Goal: Task Accomplishment & Management: Use online tool/utility

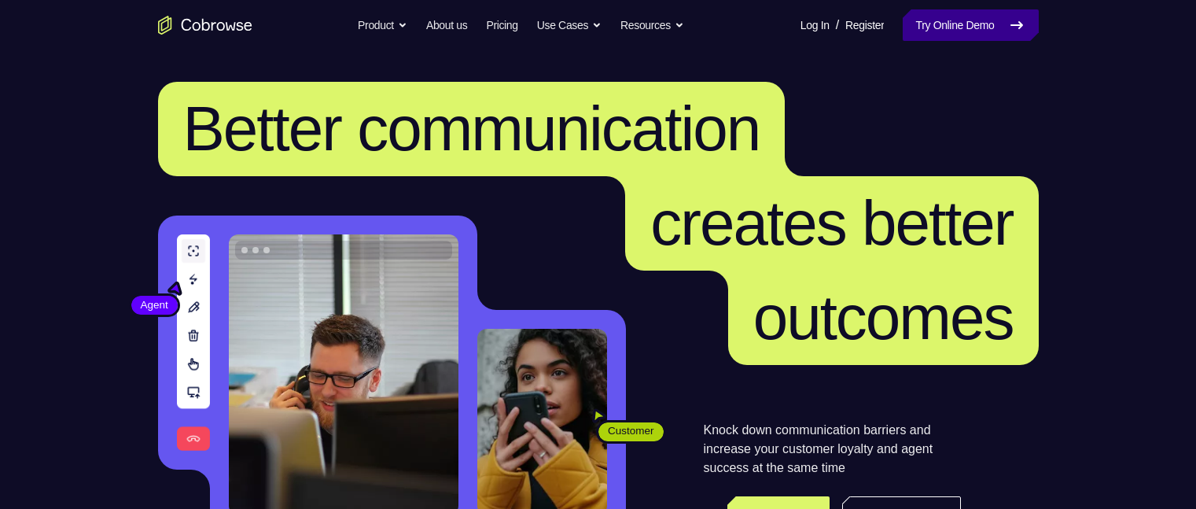
click at [968, 22] on link "Try Online Demo" at bounding box center [970, 24] width 135 height 31
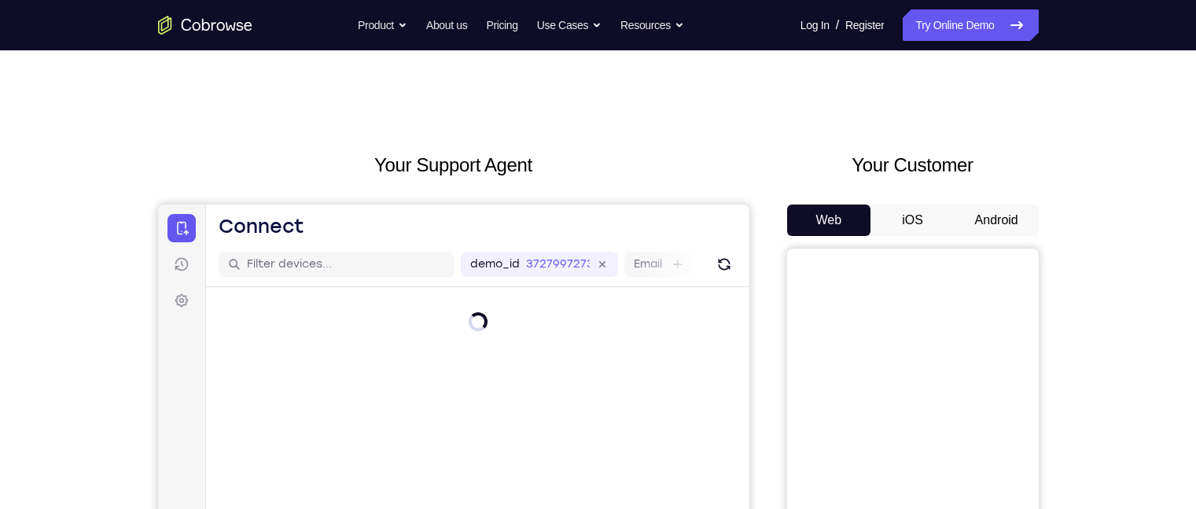
scroll to position [8, 0]
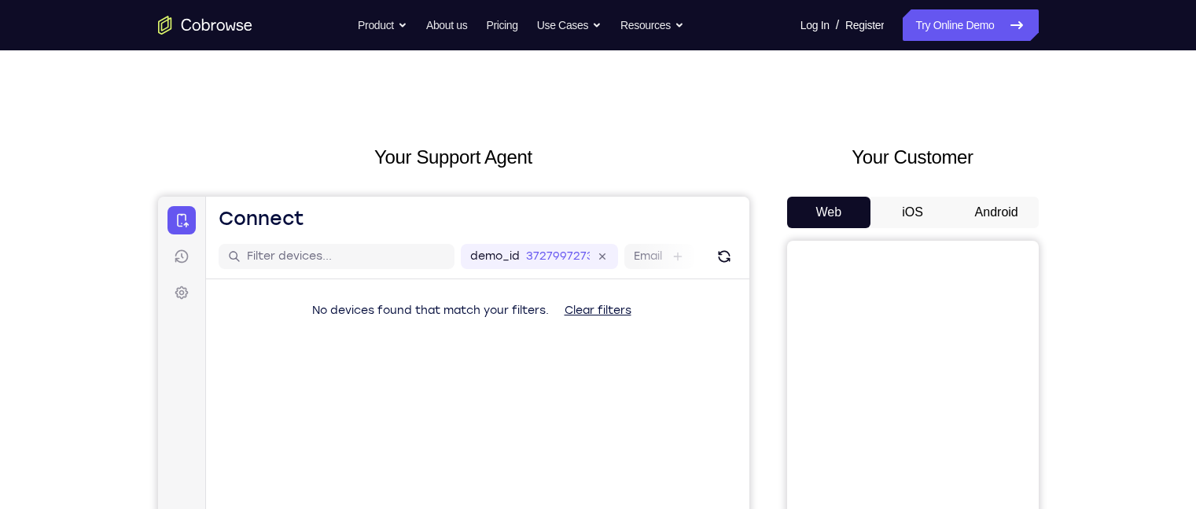
click at [978, 211] on button "Android" at bounding box center [997, 212] width 84 height 31
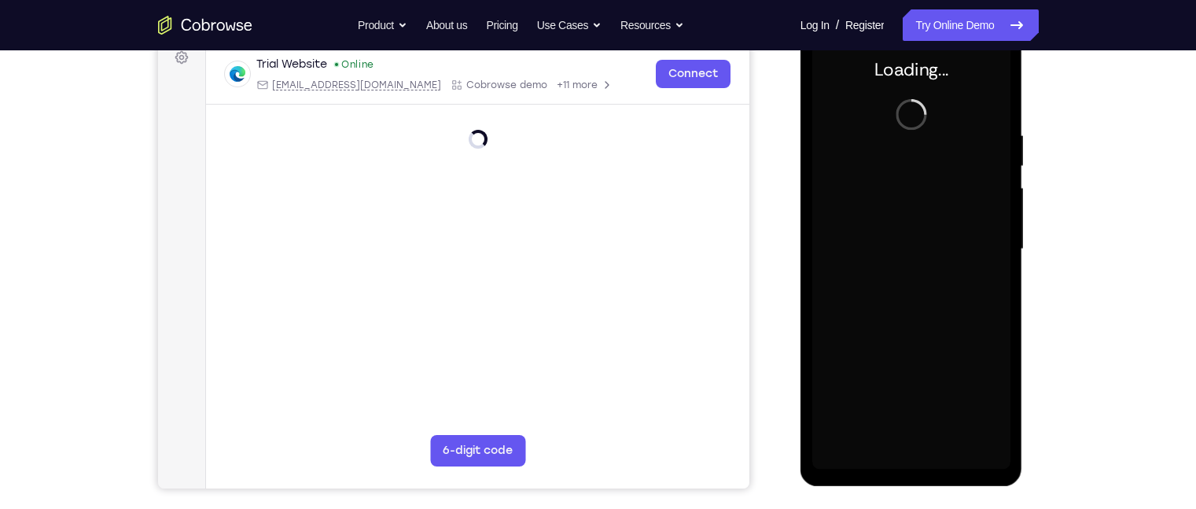
scroll to position [247, 0]
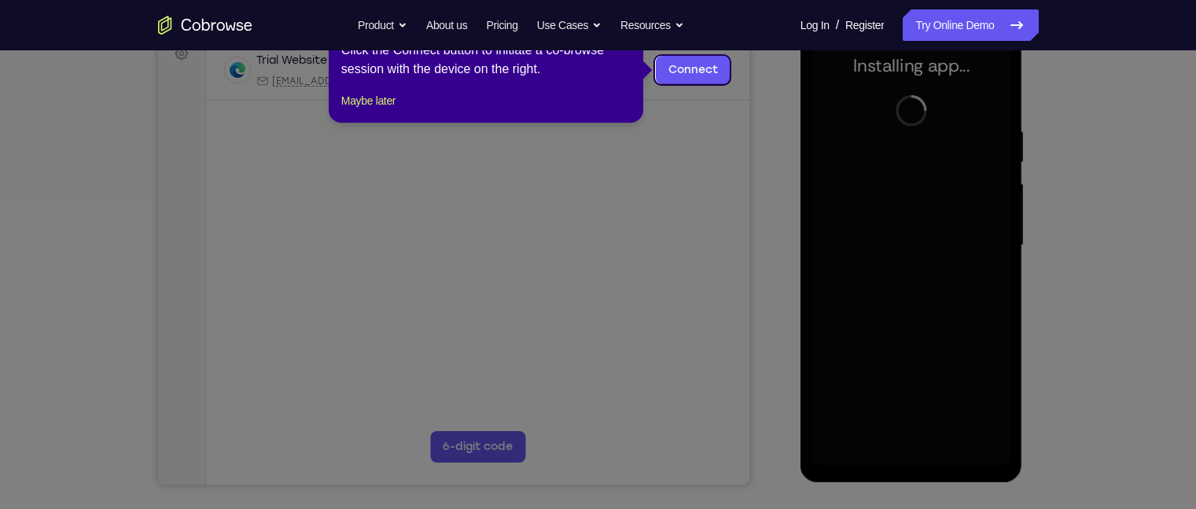
click at [930, 309] on icon at bounding box center [605, 254] width 1211 height 509
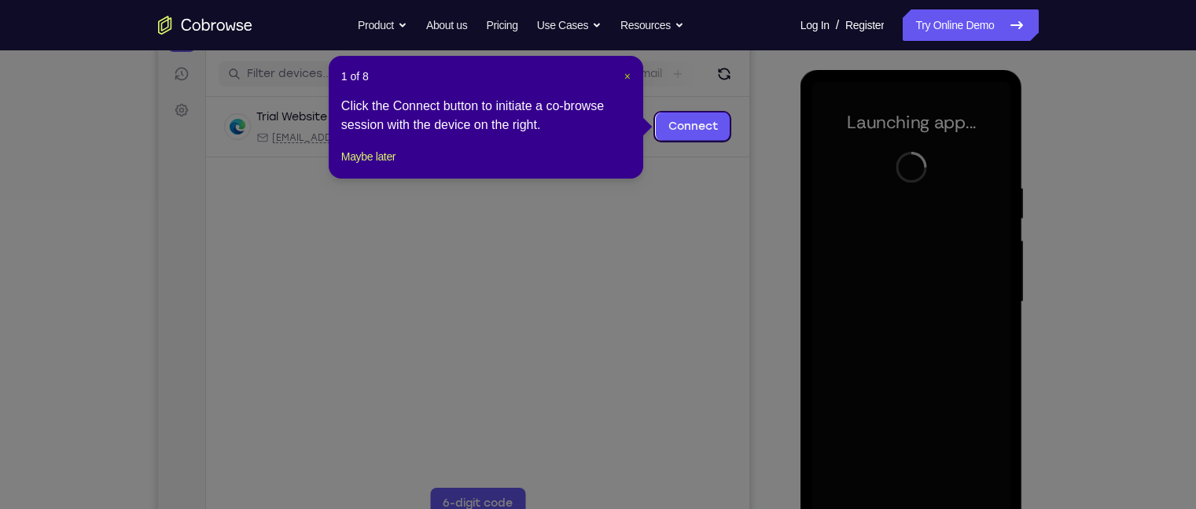
click at [628, 79] on span "×" at bounding box center [627, 76] width 6 height 13
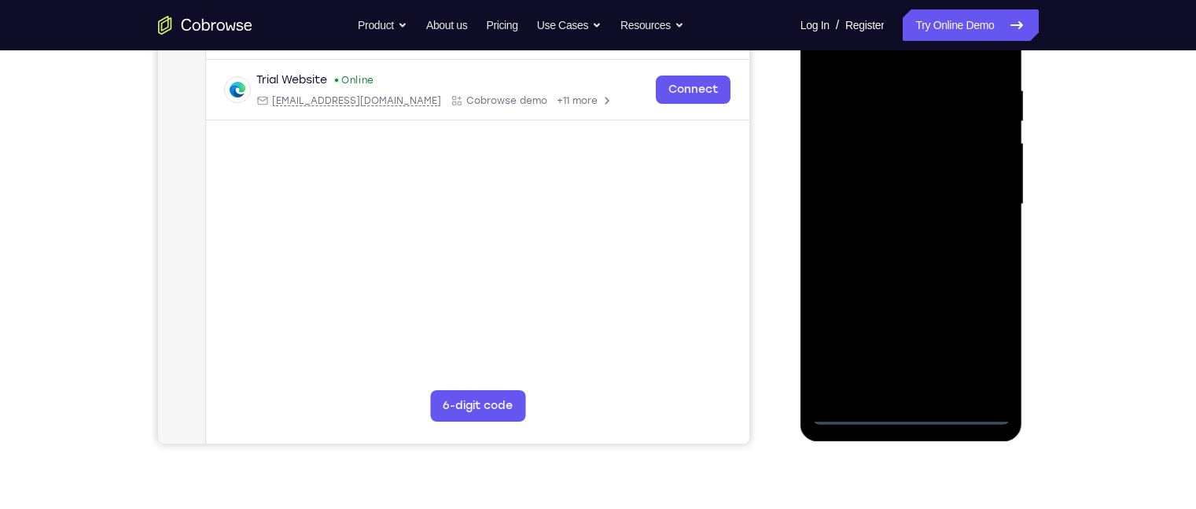
scroll to position [297, 0]
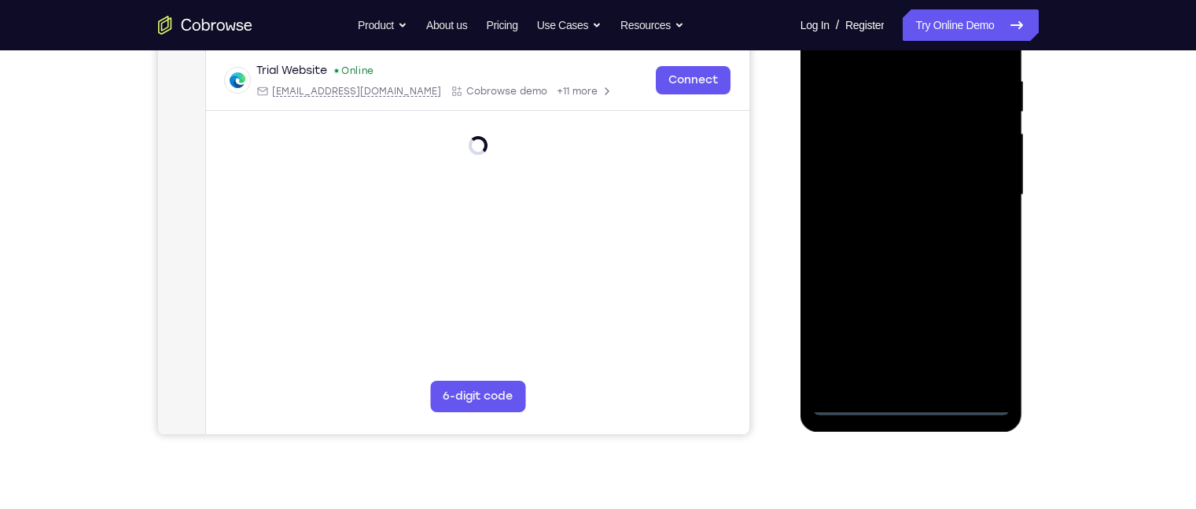
click at [916, 412] on div at bounding box center [911, 195] width 198 height 440
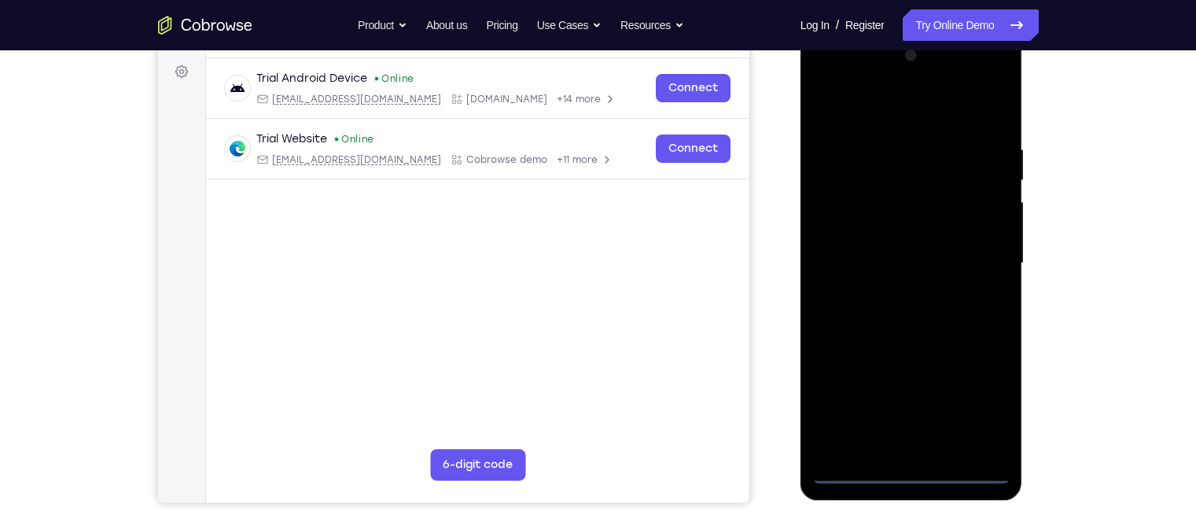
scroll to position [225, 0]
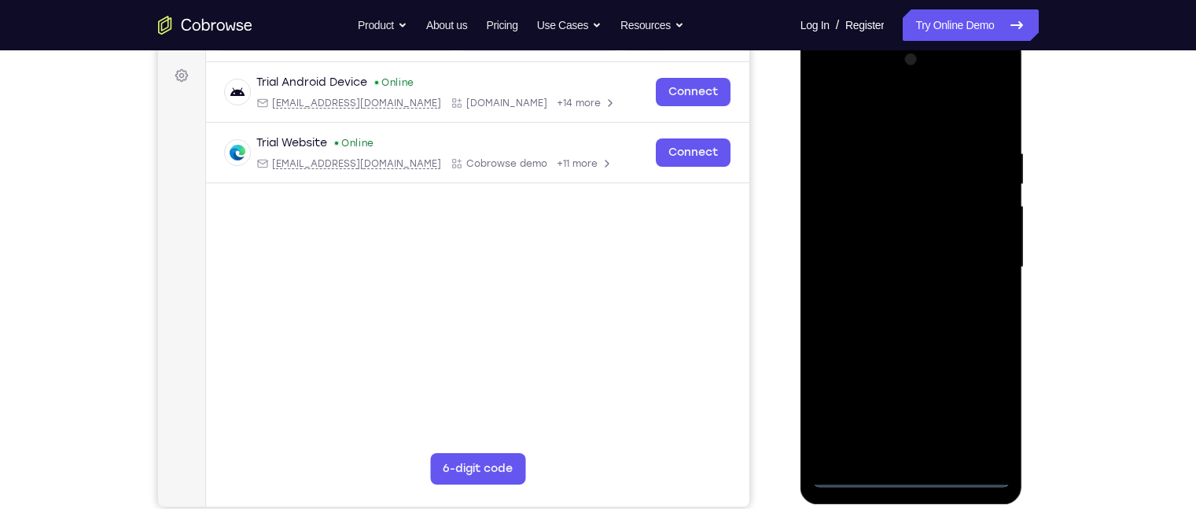
click at [981, 389] on div at bounding box center [911, 267] width 198 height 440
click at [981, 404] on div at bounding box center [911, 267] width 198 height 440
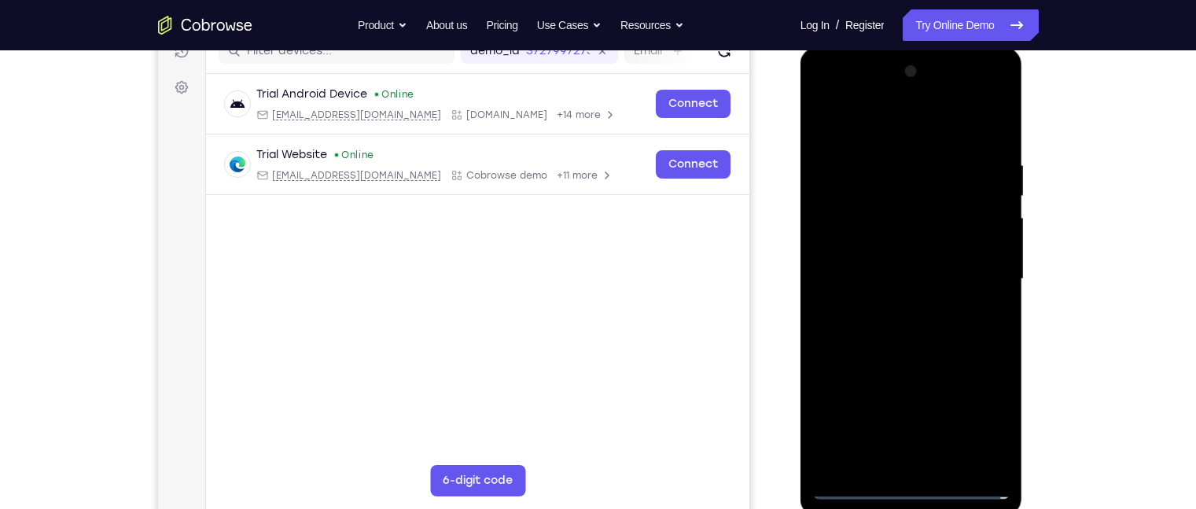
click at [889, 136] on div at bounding box center [911, 279] width 198 height 440
click at [852, 242] on div at bounding box center [911, 279] width 198 height 440
click at [882, 277] on div at bounding box center [911, 279] width 198 height 440
click at [882, 258] on div at bounding box center [911, 279] width 198 height 440
click at [882, 283] on div at bounding box center [911, 279] width 198 height 440
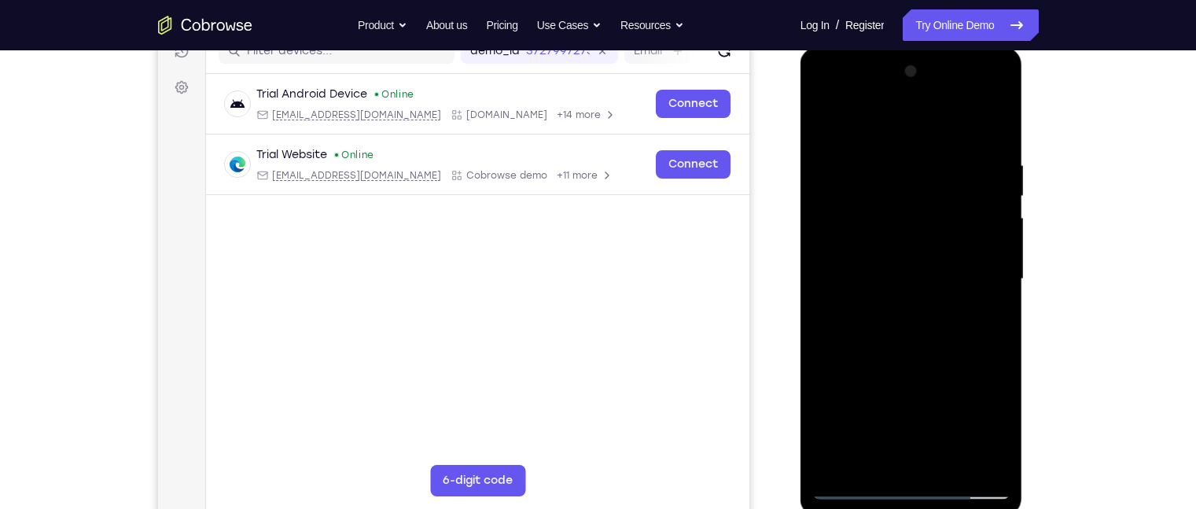
click at [915, 377] on div at bounding box center [911, 279] width 198 height 440
click at [895, 248] on div at bounding box center [911, 279] width 198 height 440
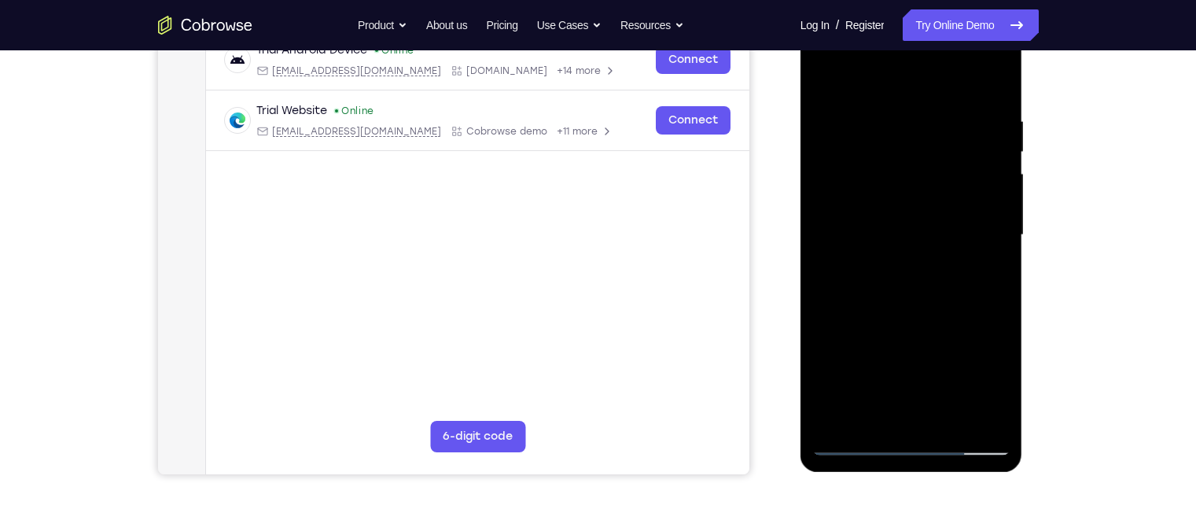
scroll to position [258, 0]
drag, startPoint x: 930, startPoint y: 298, endPoint x: 902, endPoint y: 193, distance: 108.9
click at [902, 193] on div at bounding box center [911, 234] width 198 height 440
click at [914, 412] on div at bounding box center [911, 234] width 198 height 440
click at [847, 205] on div at bounding box center [911, 234] width 198 height 440
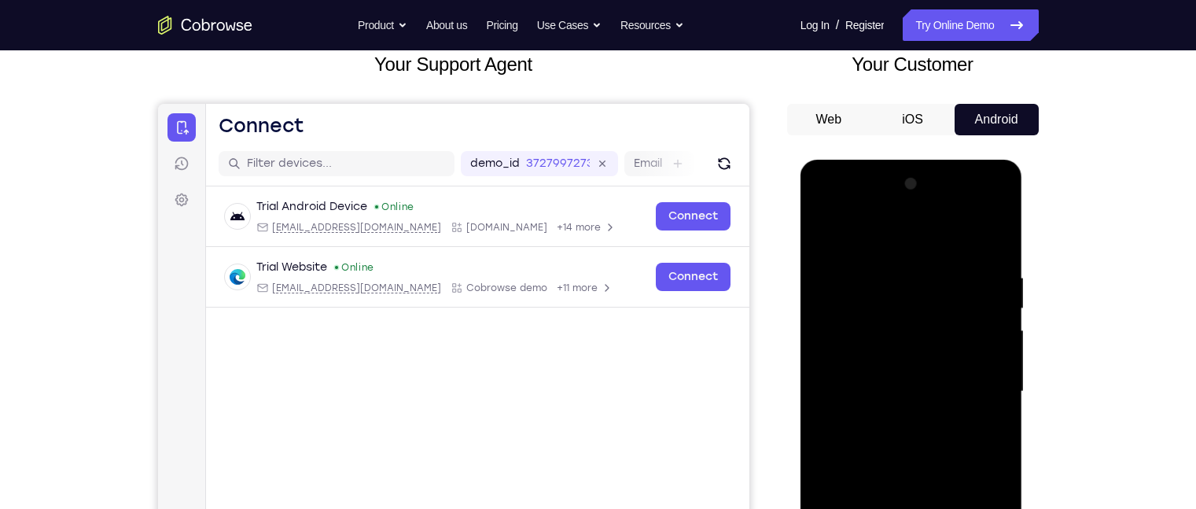
scroll to position [101, 0]
click at [933, 414] on div at bounding box center [911, 391] width 198 height 440
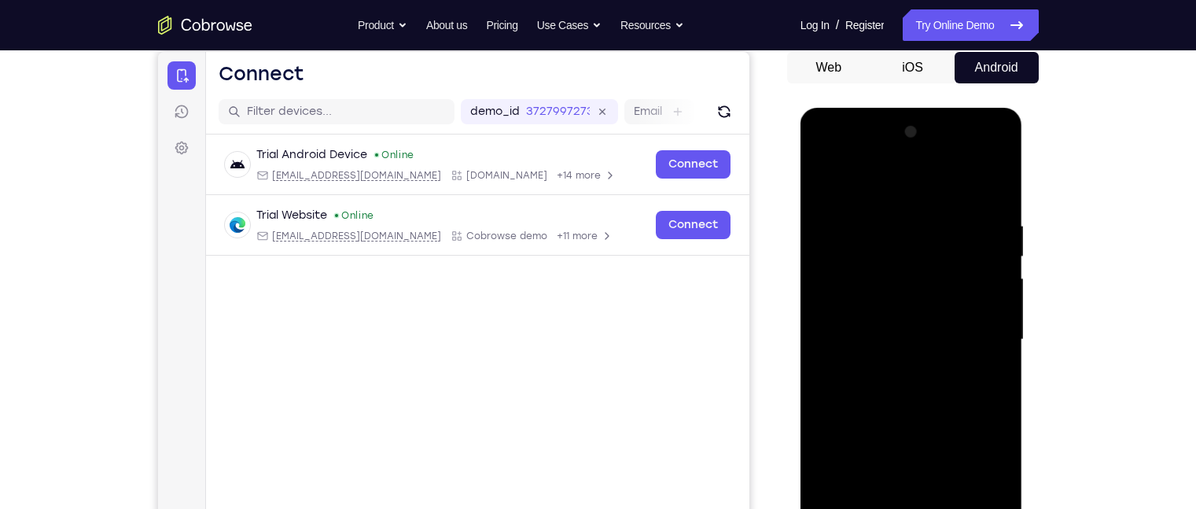
scroll to position [155, 0]
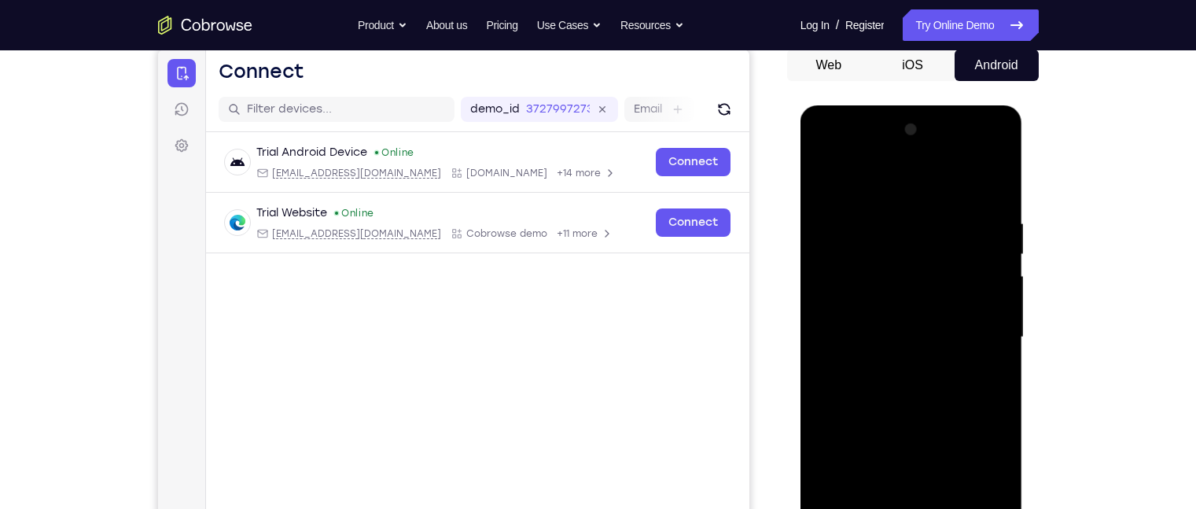
click at [896, 366] on div at bounding box center [911, 337] width 198 height 440
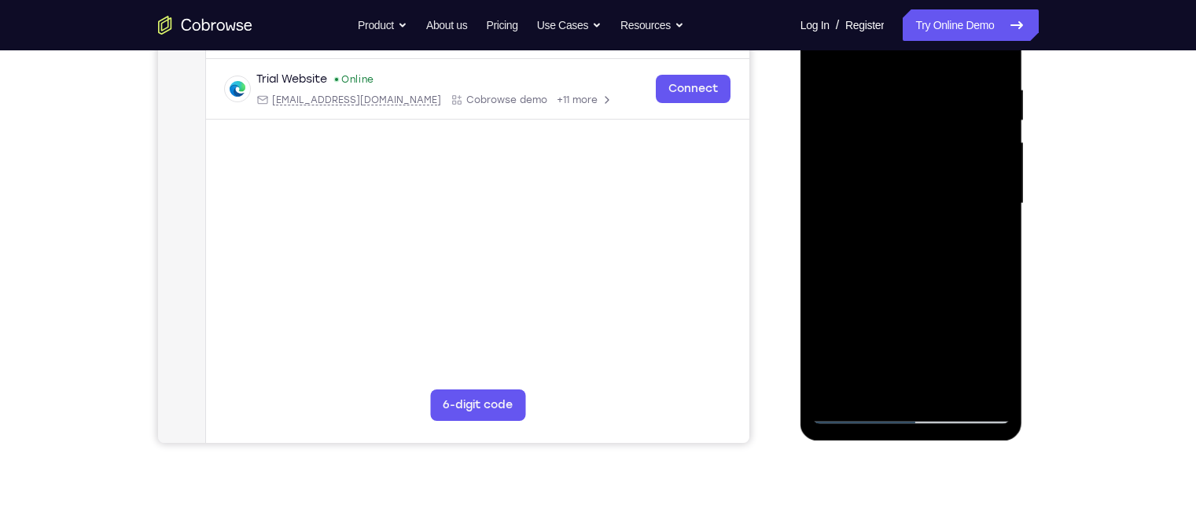
scroll to position [295, 0]
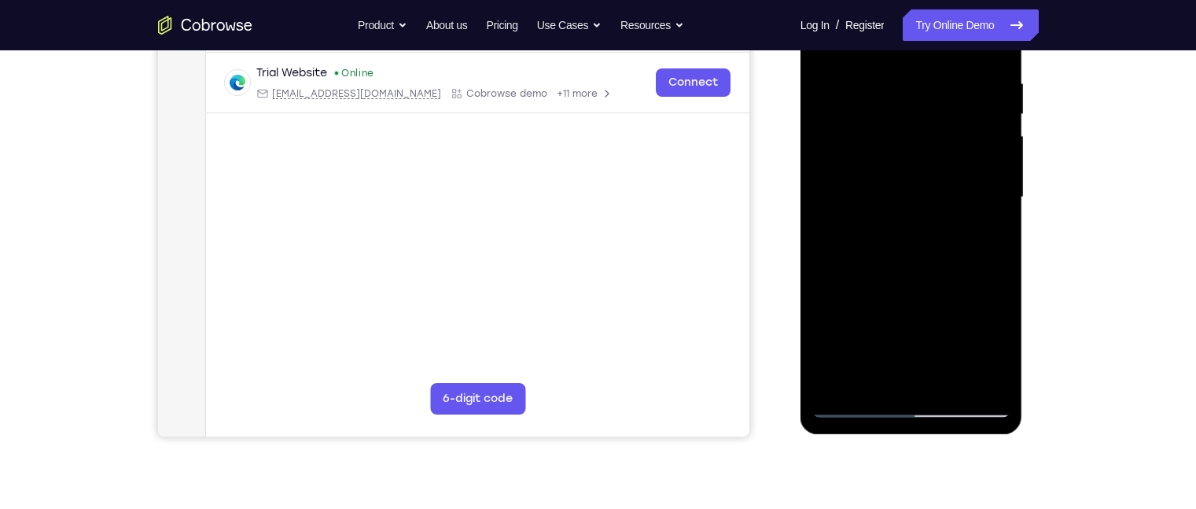
click at [896, 363] on div at bounding box center [911, 197] width 198 height 440
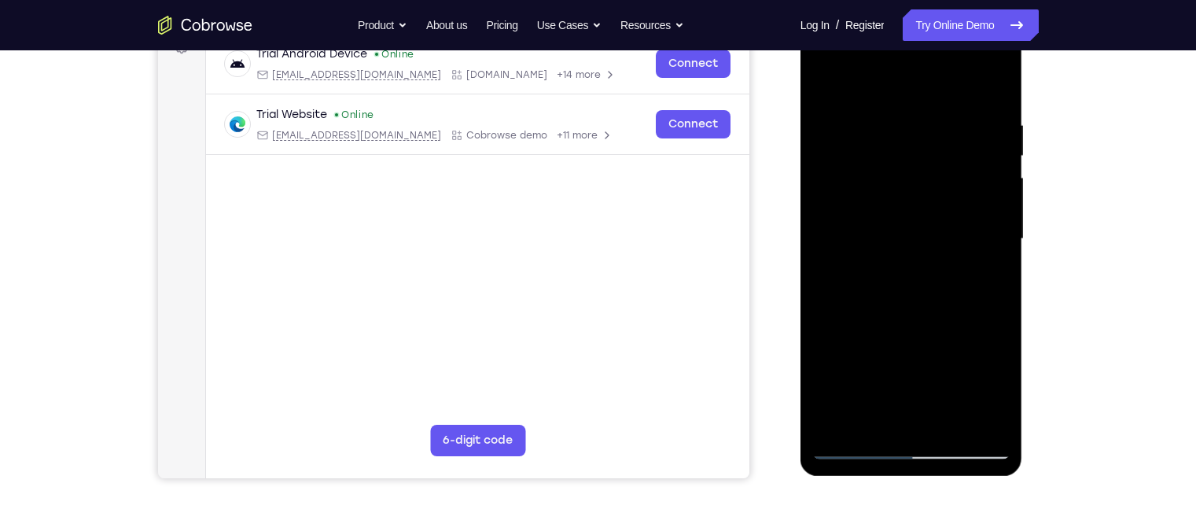
scroll to position [252, 0]
click at [860, 91] on div at bounding box center [911, 240] width 198 height 440
click at [967, 77] on div at bounding box center [911, 240] width 198 height 440
click at [836, 82] on div at bounding box center [911, 240] width 198 height 440
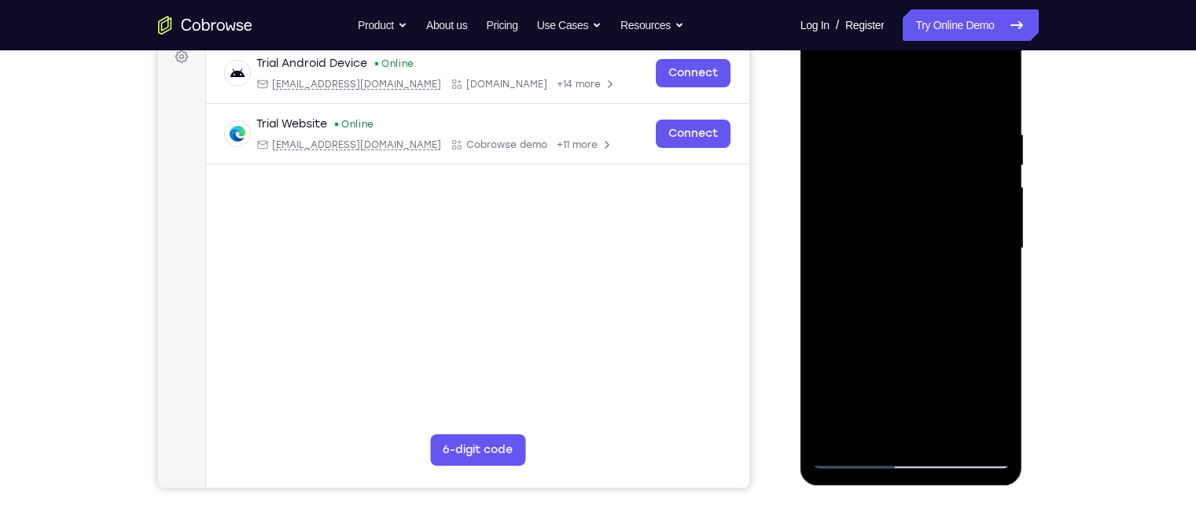
scroll to position [243, 0]
drag, startPoint x: 880, startPoint y: 216, endPoint x: 889, endPoint y: 389, distance: 173.3
click at [889, 389] on div at bounding box center [911, 249] width 198 height 440
drag, startPoint x: 895, startPoint y: 365, endPoint x: 896, endPoint y: 190, distance: 175.4
click at [896, 190] on div at bounding box center [911, 249] width 198 height 440
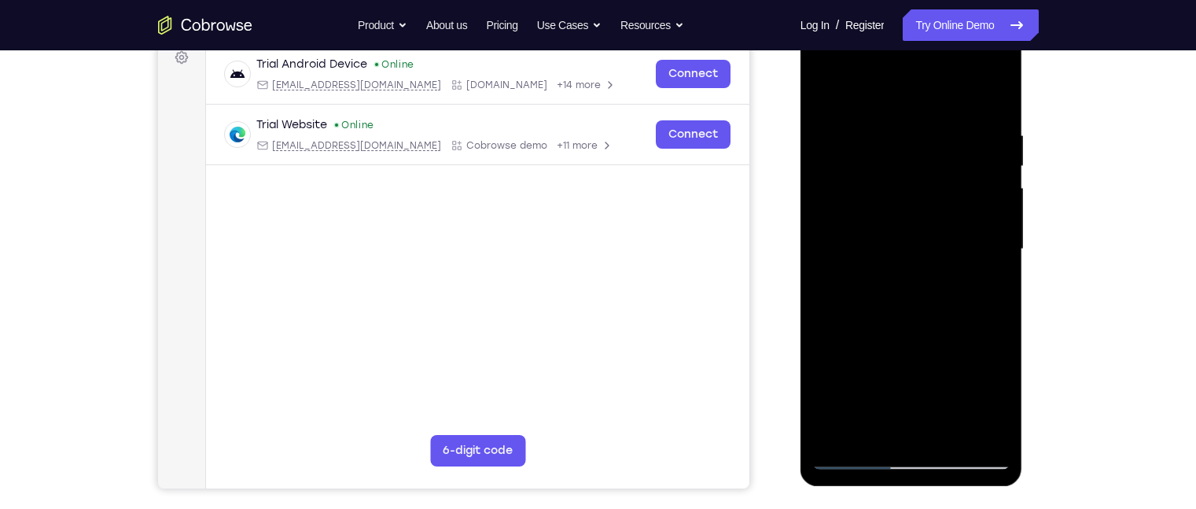
drag, startPoint x: 900, startPoint y: 263, endPoint x: 897, endPoint y: 172, distance: 91.3
click at [897, 172] on div at bounding box center [911, 249] width 198 height 440
drag, startPoint x: 914, startPoint y: 237, endPoint x: 908, endPoint y: 108, distance: 129.1
click at [908, 108] on div at bounding box center [911, 249] width 198 height 440
drag, startPoint x: 911, startPoint y: 290, endPoint x: 905, endPoint y: 121, distance: 169.2
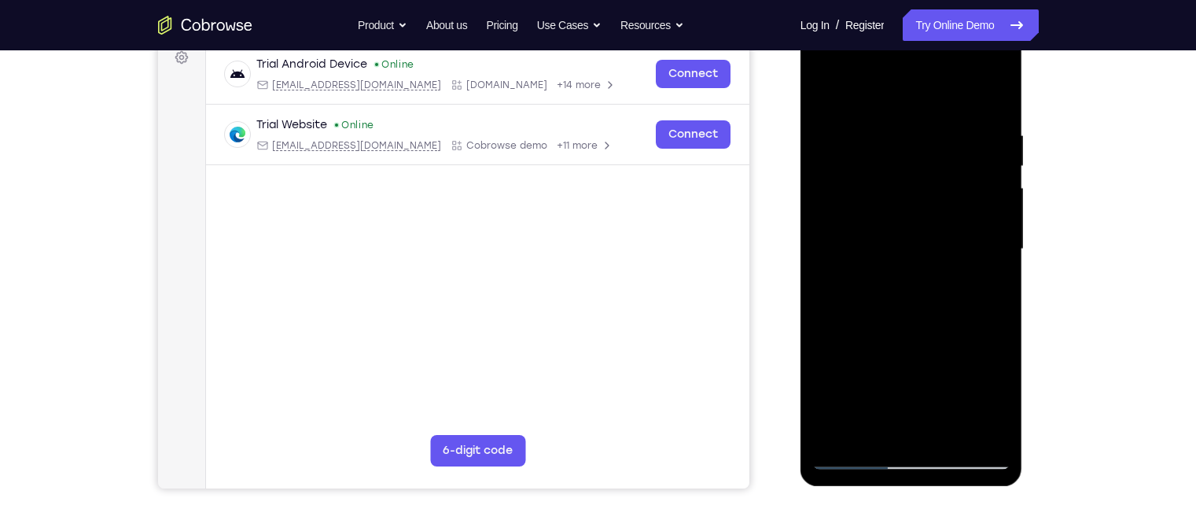
click at [905, 121] on div at bounding box center [911, 249] width 198 height 440
drag, startPoint x: 907, startPoint y: 236, endPoint x: 907, endPoint y: 214, distance: 22.0
click at [907, 214] on div at bounding box center [911, 249] width 198 height 440
click at [975, 128] on div at bounding box center [911, 249] width 198 height 440
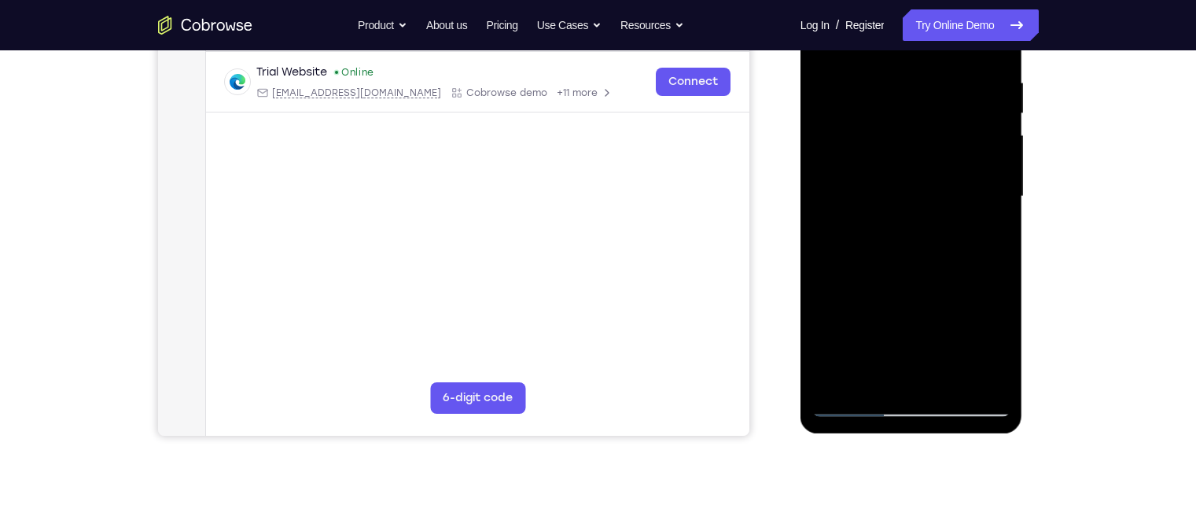
scroll to position [285, 0]
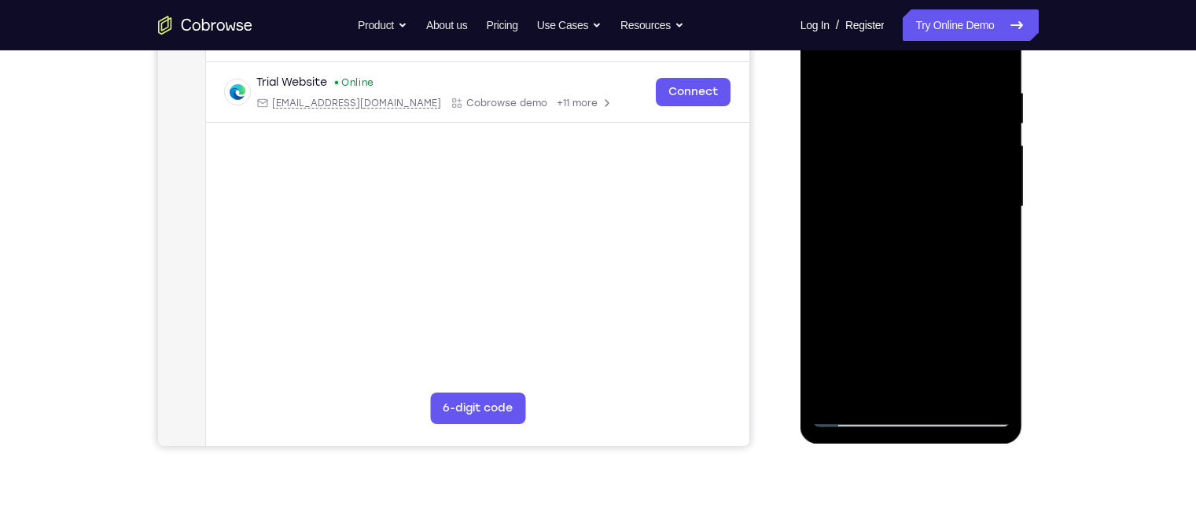
click at [920, 132] on div at bounding box center [911, 207] width 198 height 440
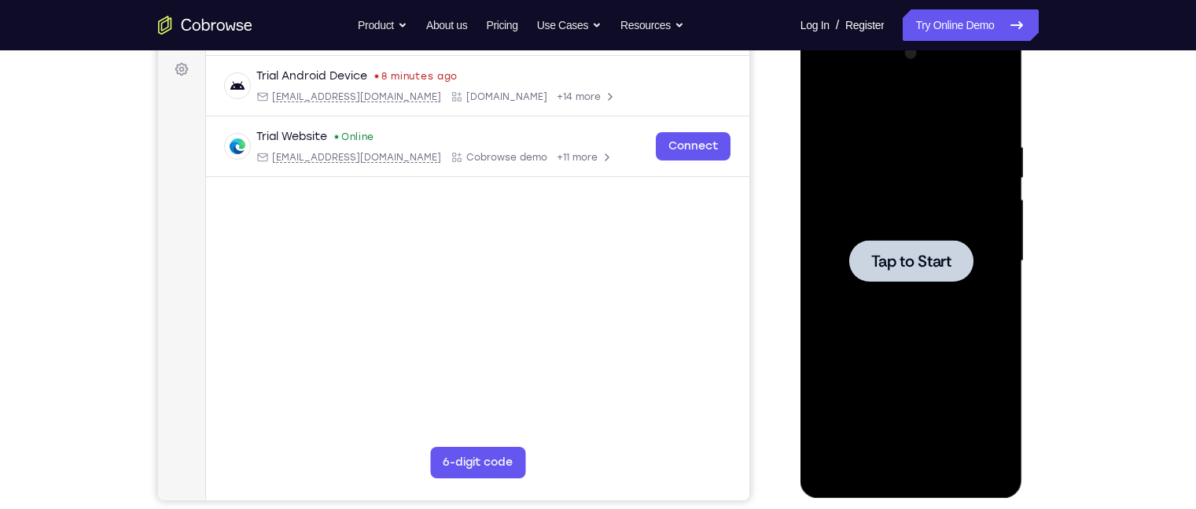
scroll to position [279, 0]
